Goal: Transaction & Acquisition: Purchase product/service

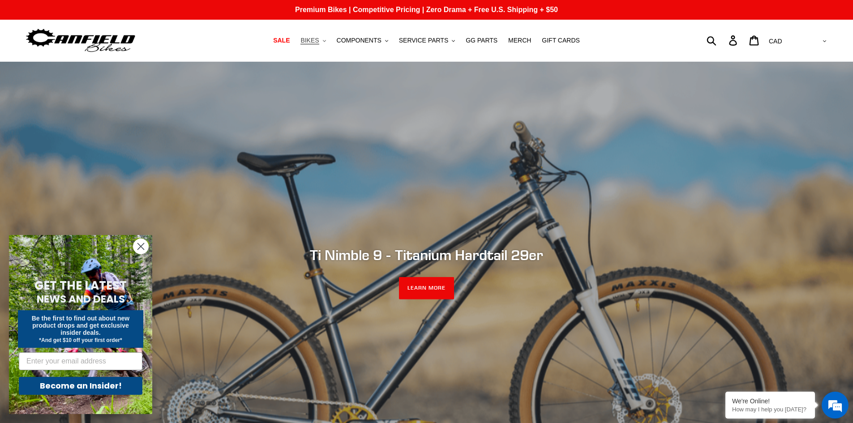
click at [319, 42] on span "BIKES" at bounding box center [309, 41] width 18 height 8
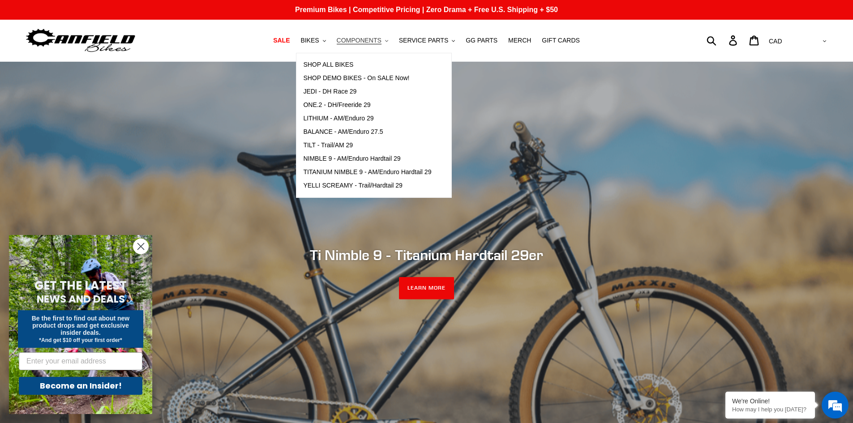
click at [375, 39] on span "COMPONENTS" at bounding box center [359, 41] width 45 height 8
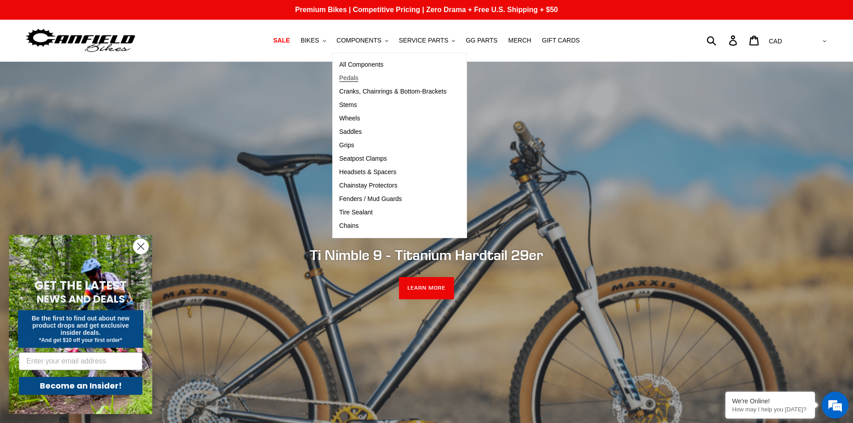
click at [358, 79] on span "Pedals" at bounding box center [348, 78] width 19 height 8
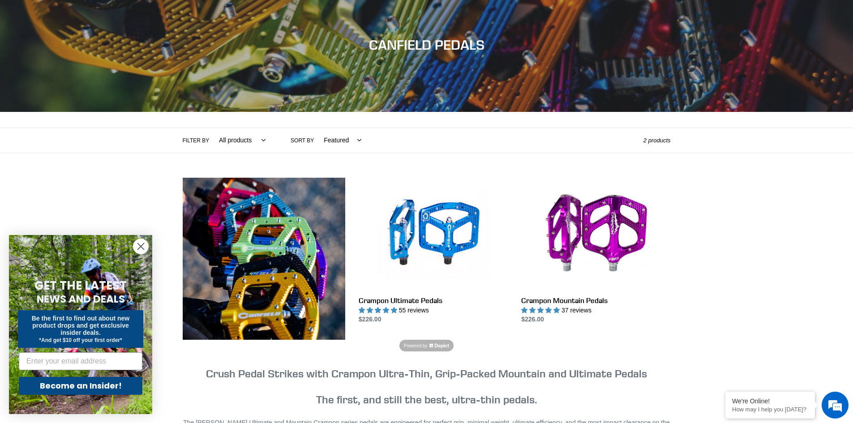
scroll to position [90, 0]
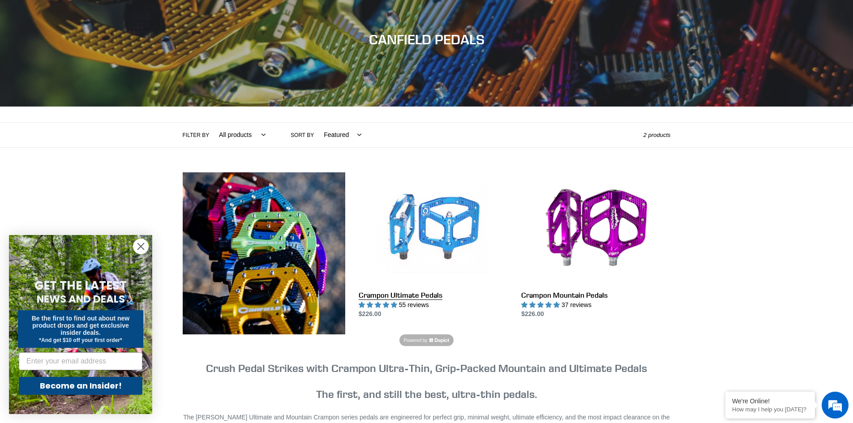
click at [429, 227] on link "Crampon Ultimate Pedals" at bounding box center [432, 245] width 149 height 147
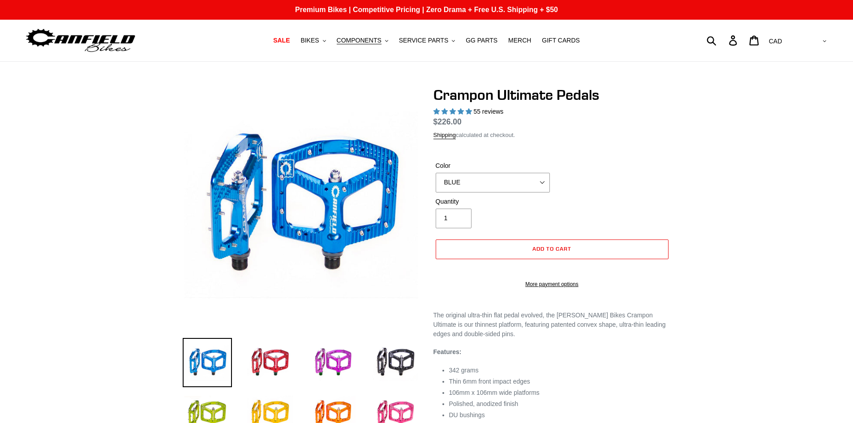
select select "highest-rating"
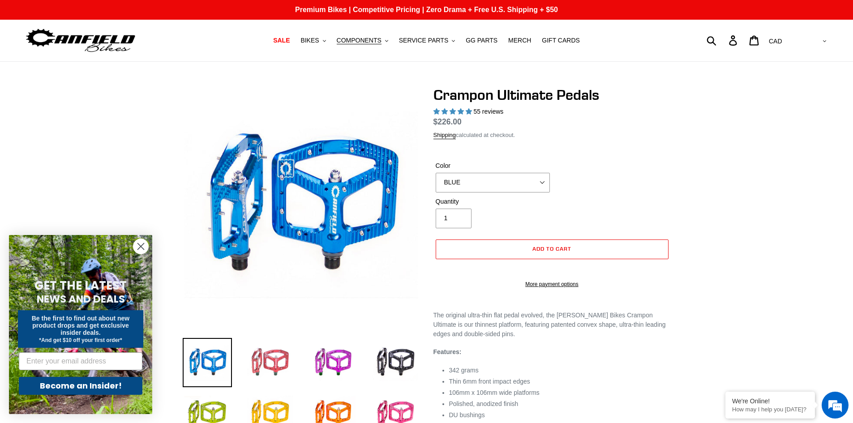
click at [280, 354] on img at bounding box center [269, 362] width 49 height 49
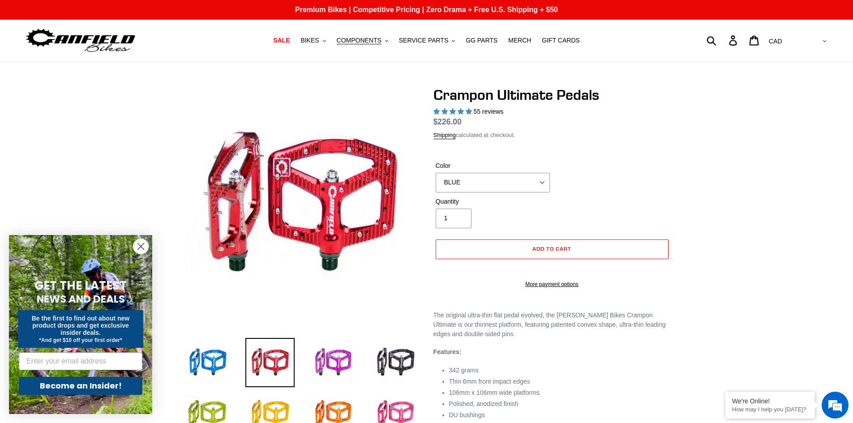
scroll to position [134, 0]
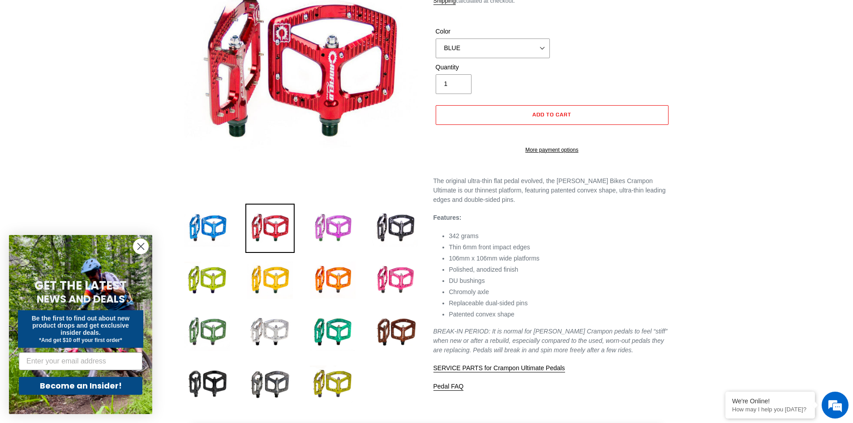
click at [320, 234] on img at bounding box center [332, 228] width 49 height 49
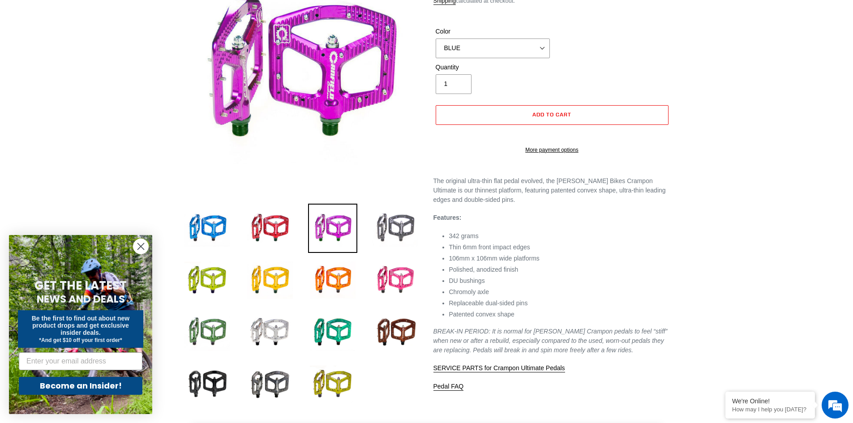
click at [406, 224] on img at bounding box center [395, 228] width 49 height 49
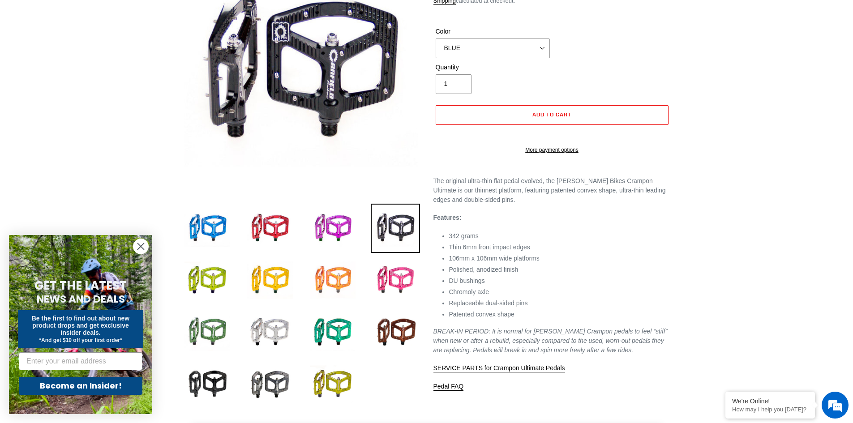
scroll to position [0, 0]
click at [203, 272] on img at bounding box center [207, 280] width 49 height 49
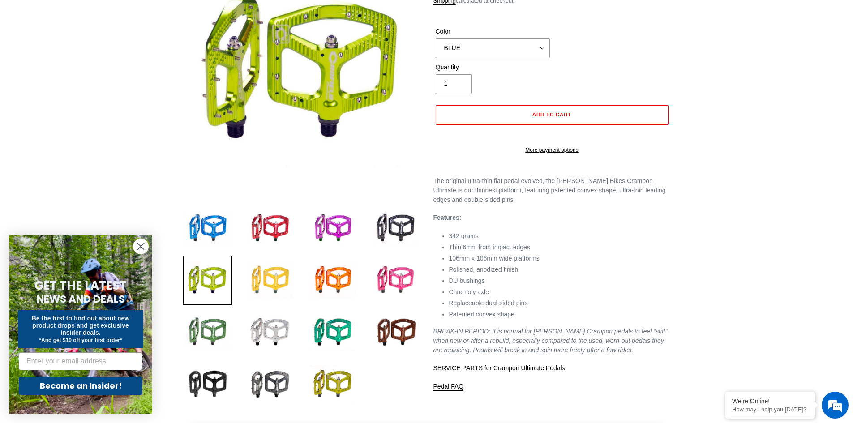
click at [251, 278] on img at bounding box center [269, 280] width 49 height 49
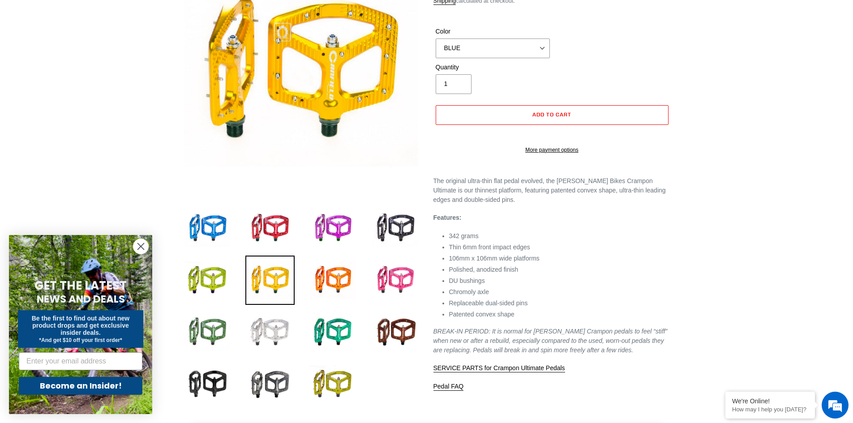
click at [256, 331] on img at bounding box center [269, 331] width 49 height 49
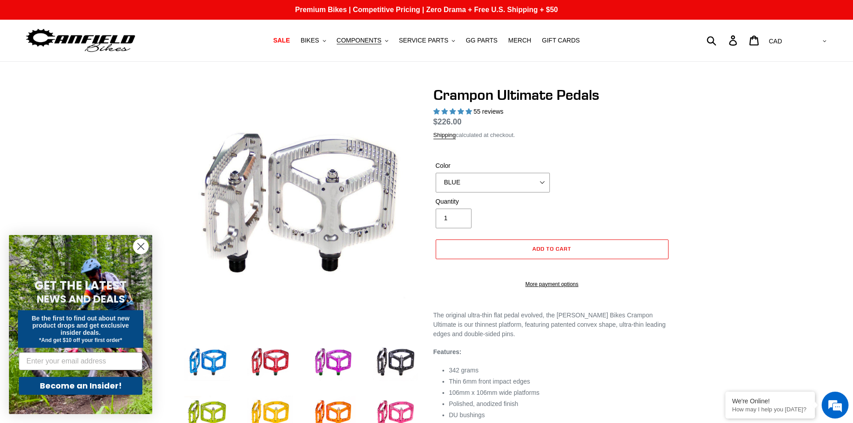
click at [143, 243] on circle "Close dialog" at bounding box center [140, 246] width 15 height 15
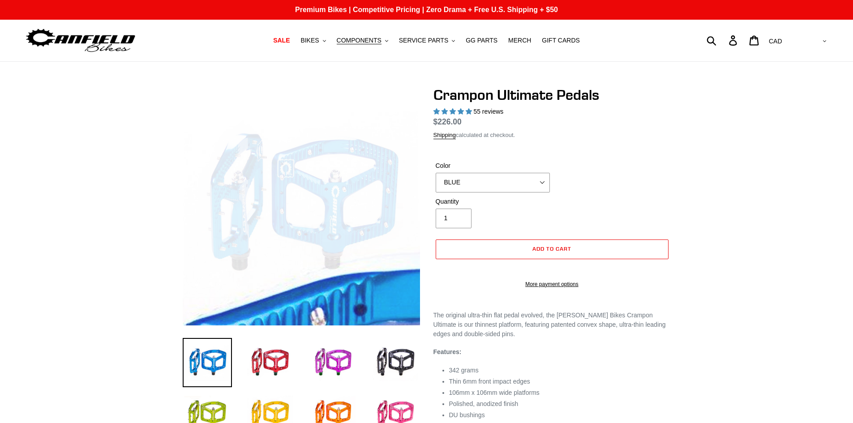
select select "highest-rating"
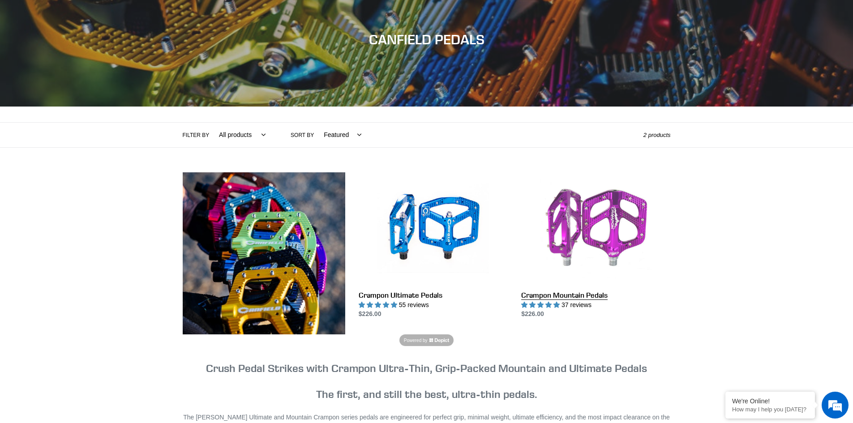
click at [582, 233] on link "Crampon Mountain Pedals" at bounding box center [595, 245] width 149 height 147
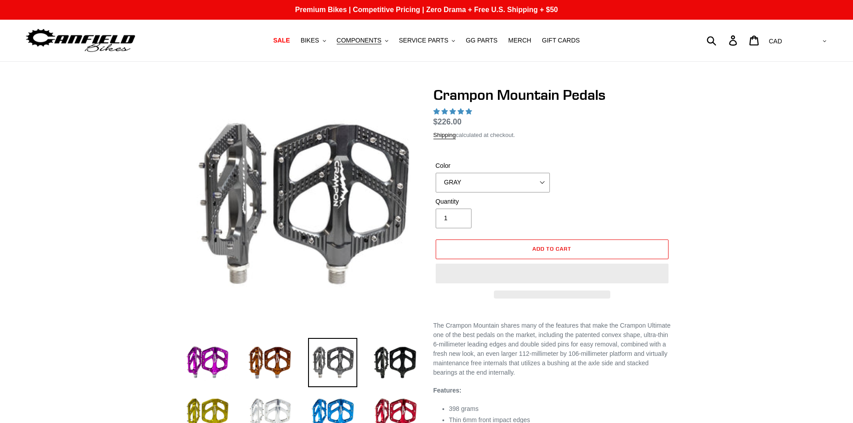
select select "highest-rating"
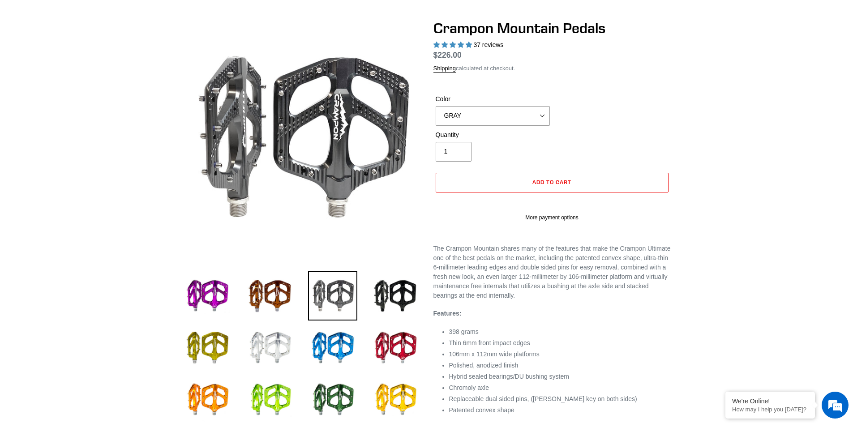
scroll to position [90, 0]
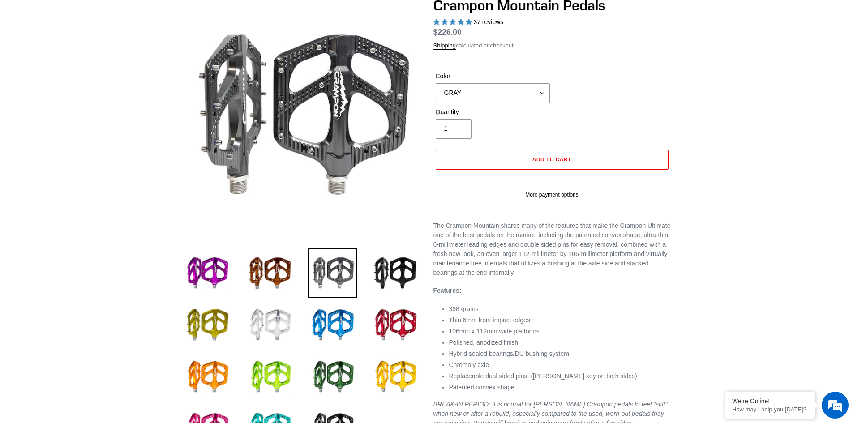
click at [514, 103] on div "Color GRAY BLACK STEALTH - Sold out POLISHED RED BLUE BAJA GOLD ORANGE PNW GREE…" at bounding box center [551, 90] width 237 height 36
click at [510, 92] on select "GRAY BLACK STEALTH - Sold out POLISHED RED BLUE BAJA GOLD ORANGE PNW GREEN GOLD…" at bounding box center [492, 93] width 114 height 20
select select "POLISHED"
click at [435, 83] on select "GRAY BLACK STEALTH - Sold out POLISHED RED BLUE BAJA GOLD ORANGE PNW GREEN GOLD…" at bounding box center [492, 93] width 114 height 20
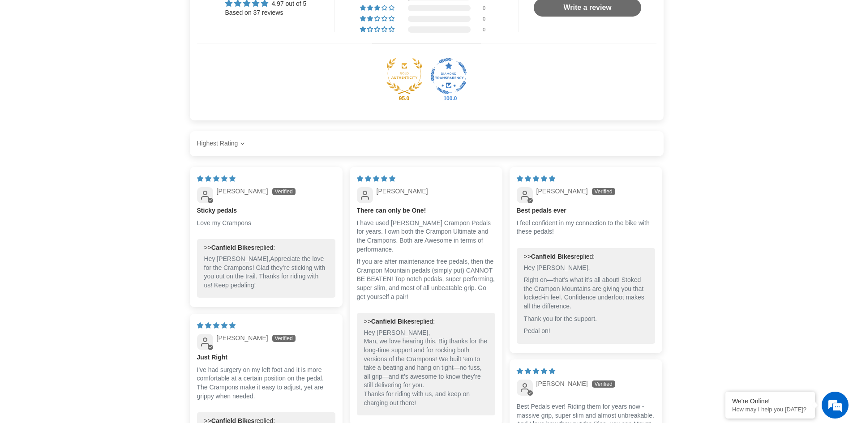
scroll to position [671, 0]
